Goal: Task Accomplishment & Management: Manage account settings

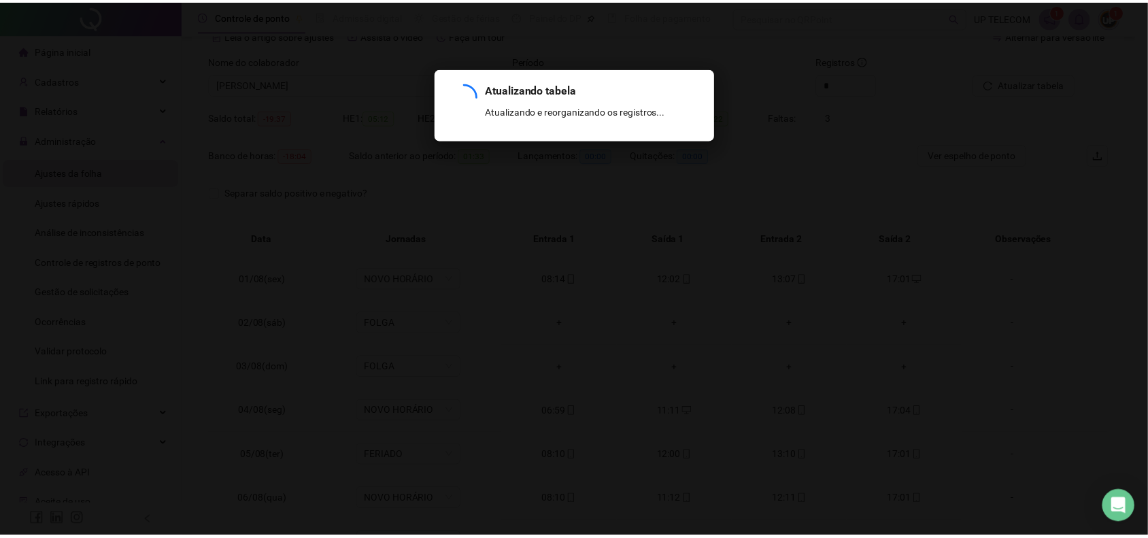
scroll to position [507, 0]
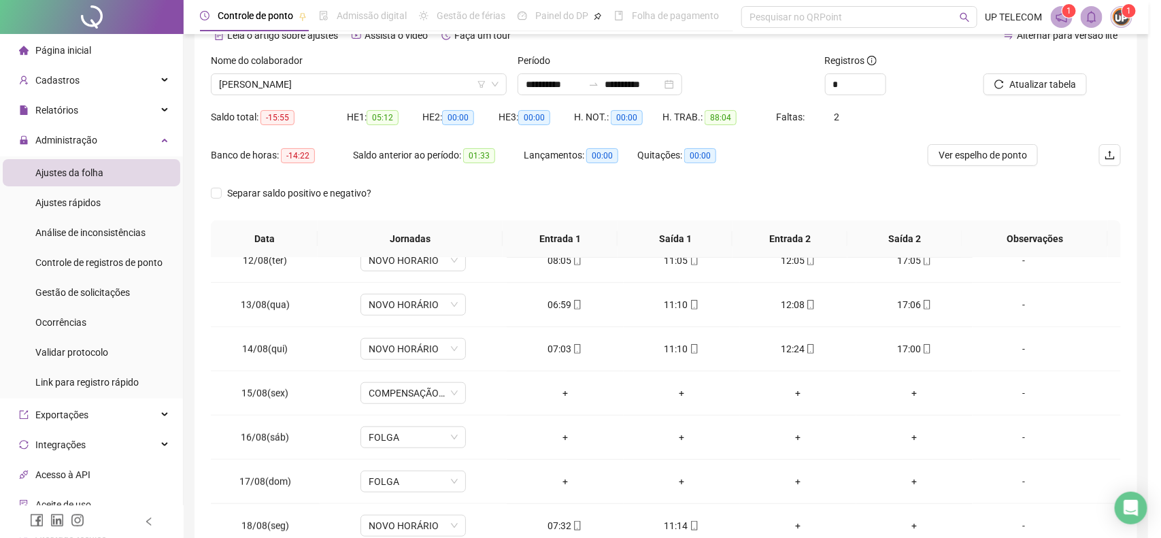
click at [624, 335] on div "Atualizando tabela Atualizando e reorganizando os registros... OK" at bounding box center [580, 269] width 1161 height 538
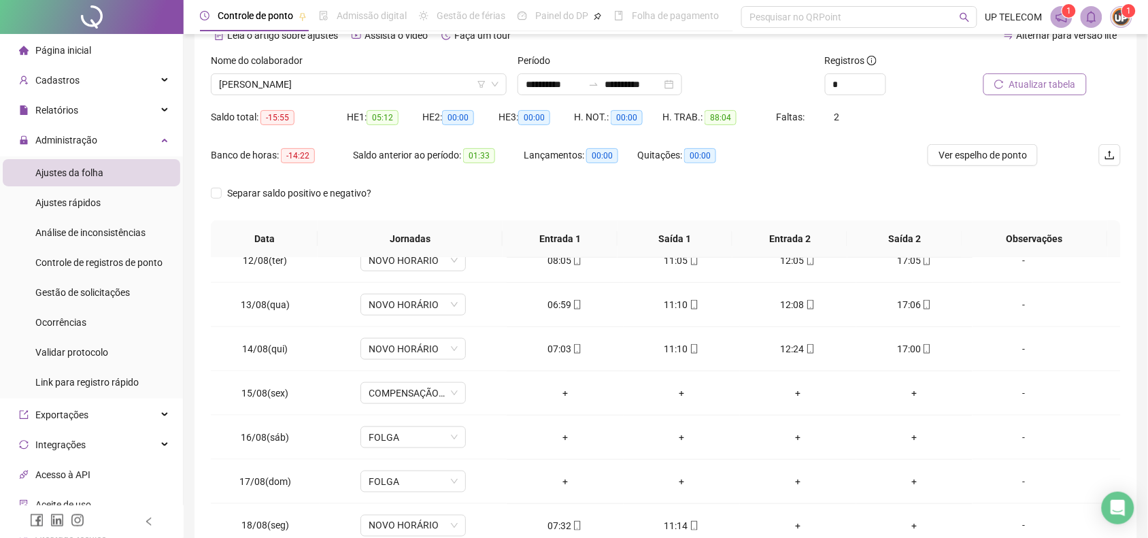
click at [1040, 86] on span "Atualizar tabela" at bounding box center [1042, 84] width 67 height 15
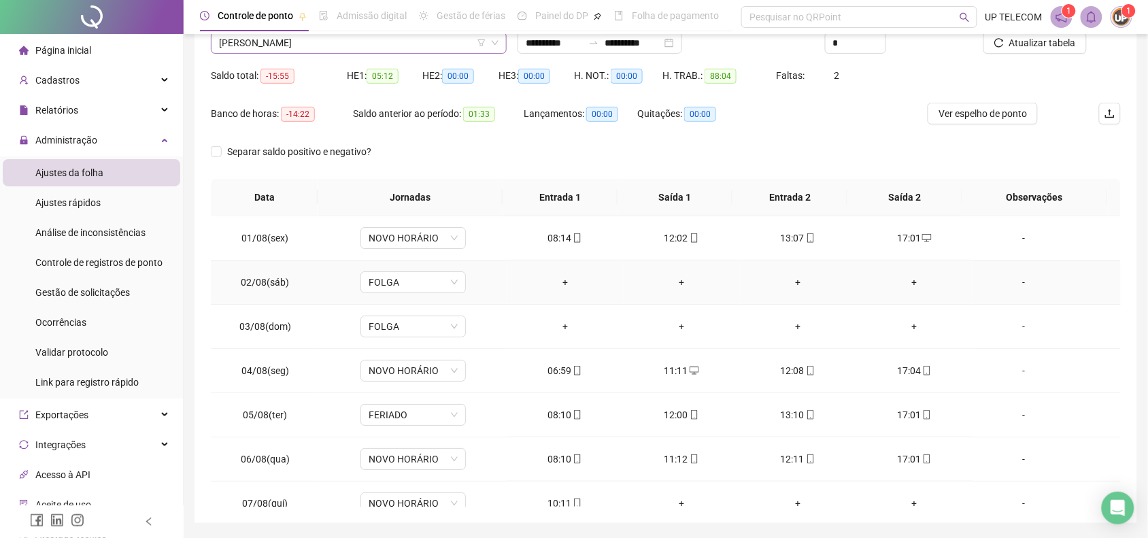
scroll to position [0, 0]
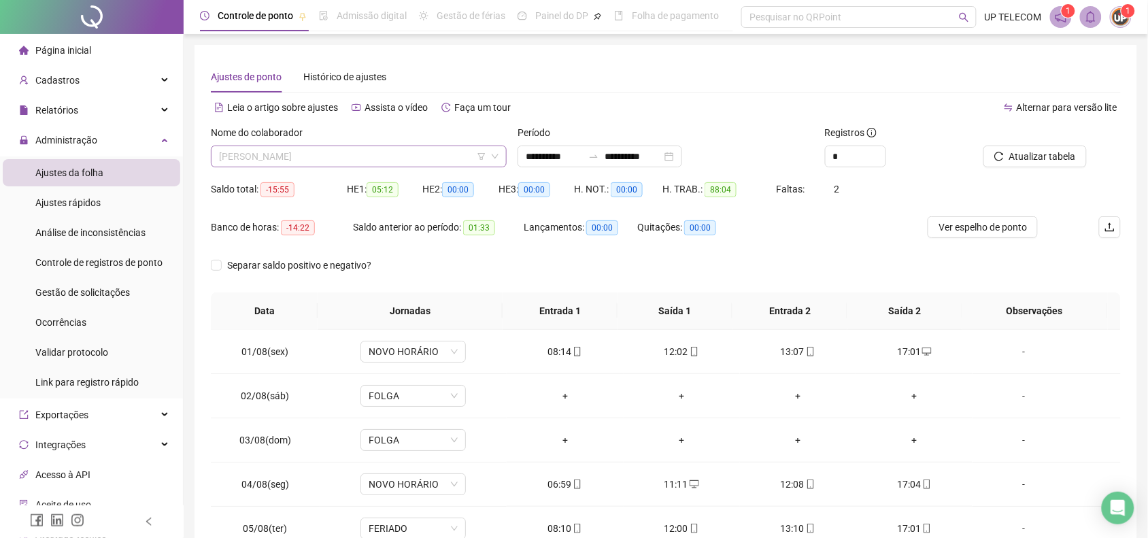
click at [392, 154] on span "[PERSON_NAME]" at bounding box center [358, 156] width 279 height 20
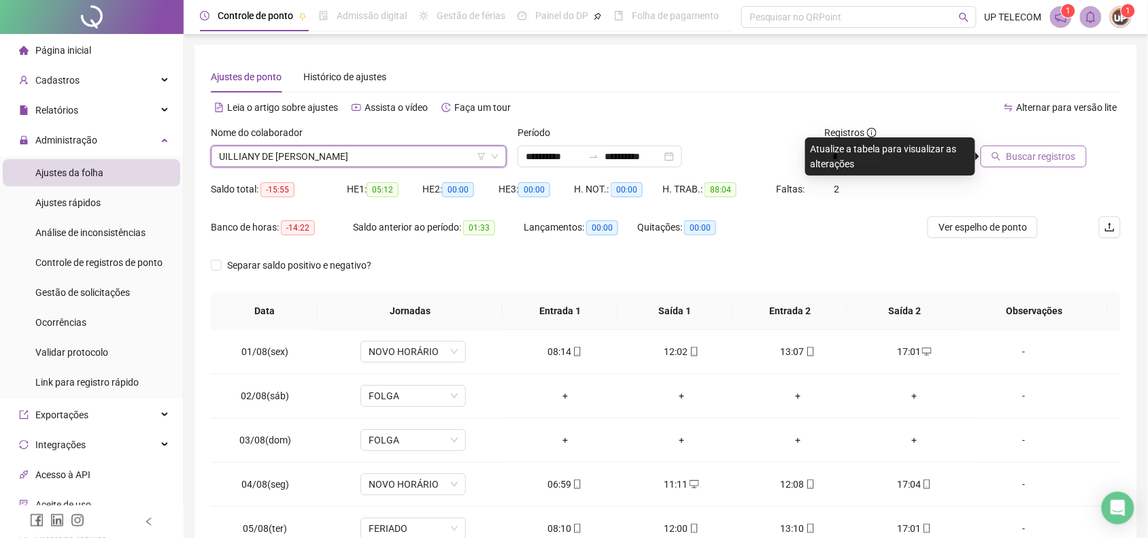
click at [1028, 154] on span "Buscar registros" at bounding box center [1040, 156] width 69 height 15
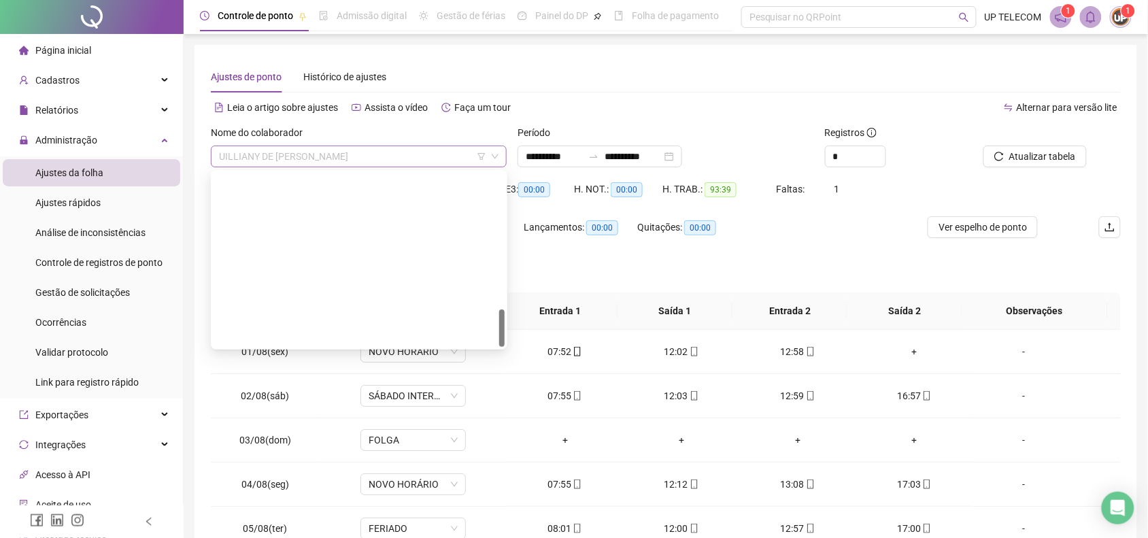
click at [348, 150] on span "UILLIANY DE [PERSON_NAME]" at bounding box center [358, 156] width 279 height 20
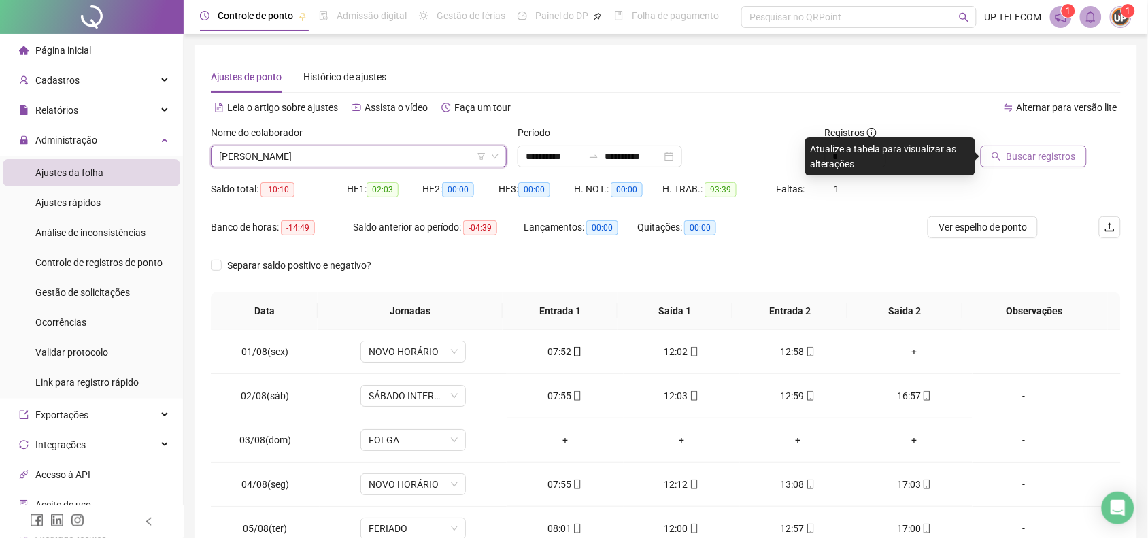
click at [1031, 161] on span "Buscar registros" at bounding box center [1040, 156] width 69 height 15
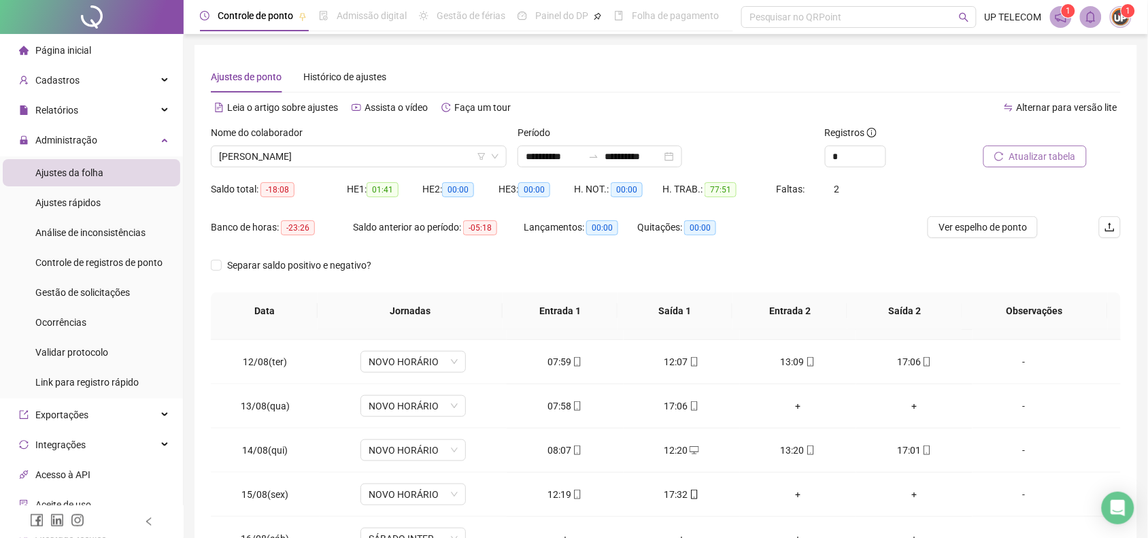
scroll to position [507, 0]
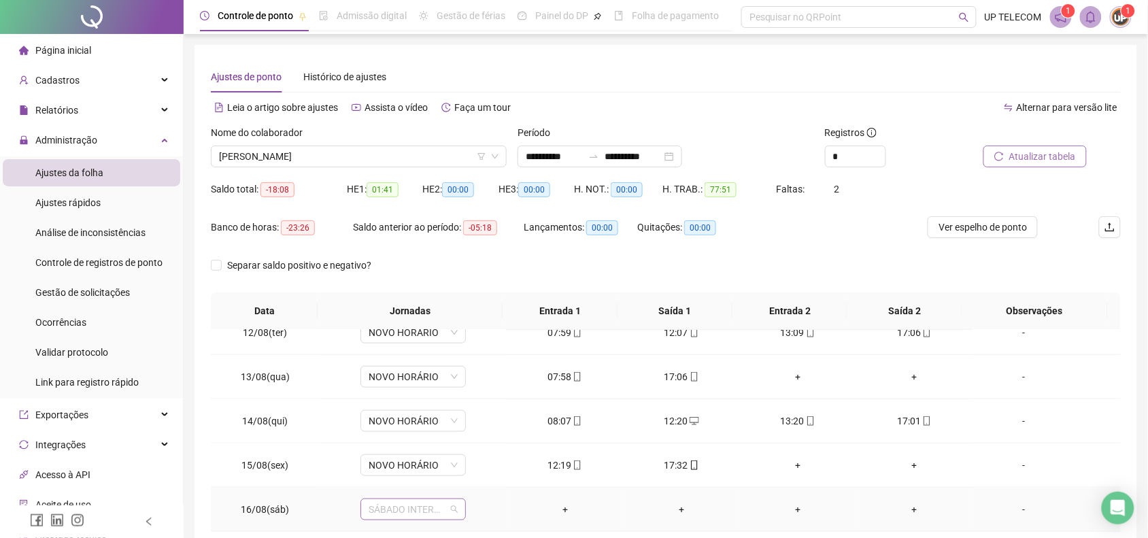
click at [400, 510] on span "SÁBADO INTERMITENTE" at bounding box center [413, 509] width 89 height 20
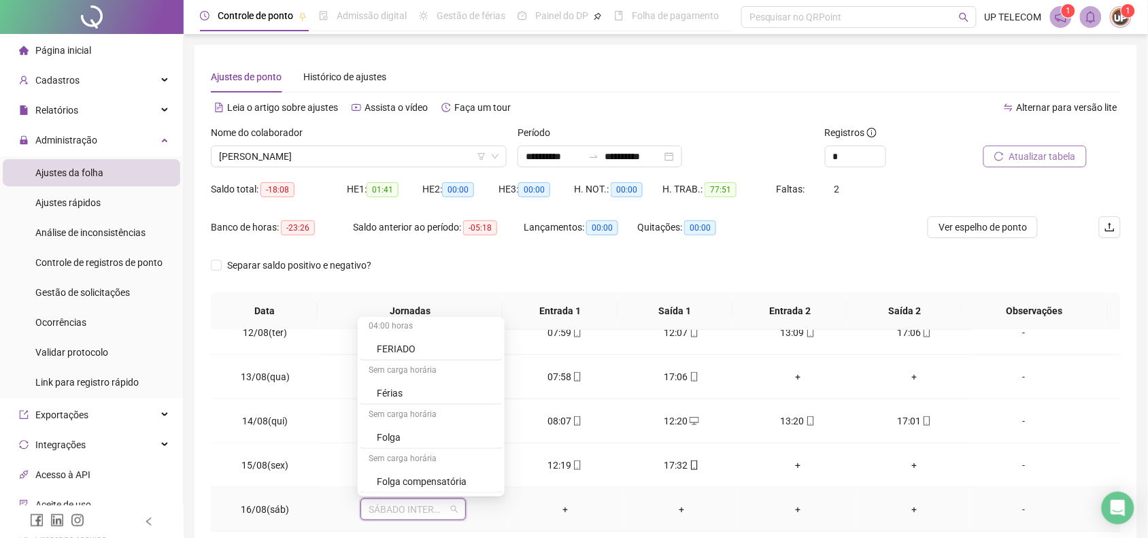
scroll to position [425, 0]
click at [393, 420] on div "Folga" at bounding box center [435, 413] width 117 height 15
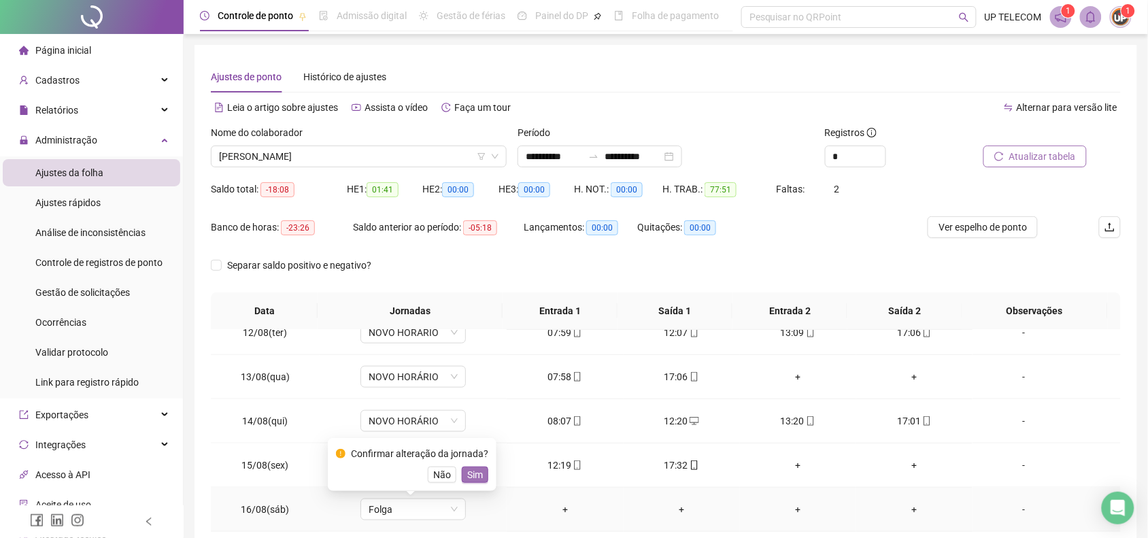
click at [463, 470] on button "Sim" at bounding box center [475, 474] width 27 height 16
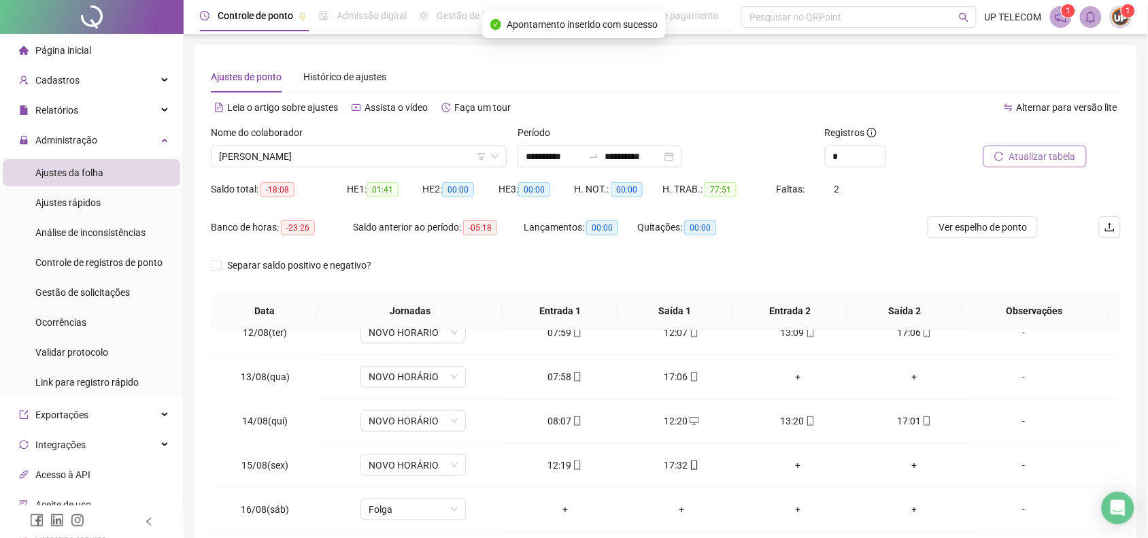
click at [1010, 156] on span "Atualizar tabela" at bounding box center [1042, 156] width 67 height 15
